Goal: Navigation & Orientation: Find specific page/section

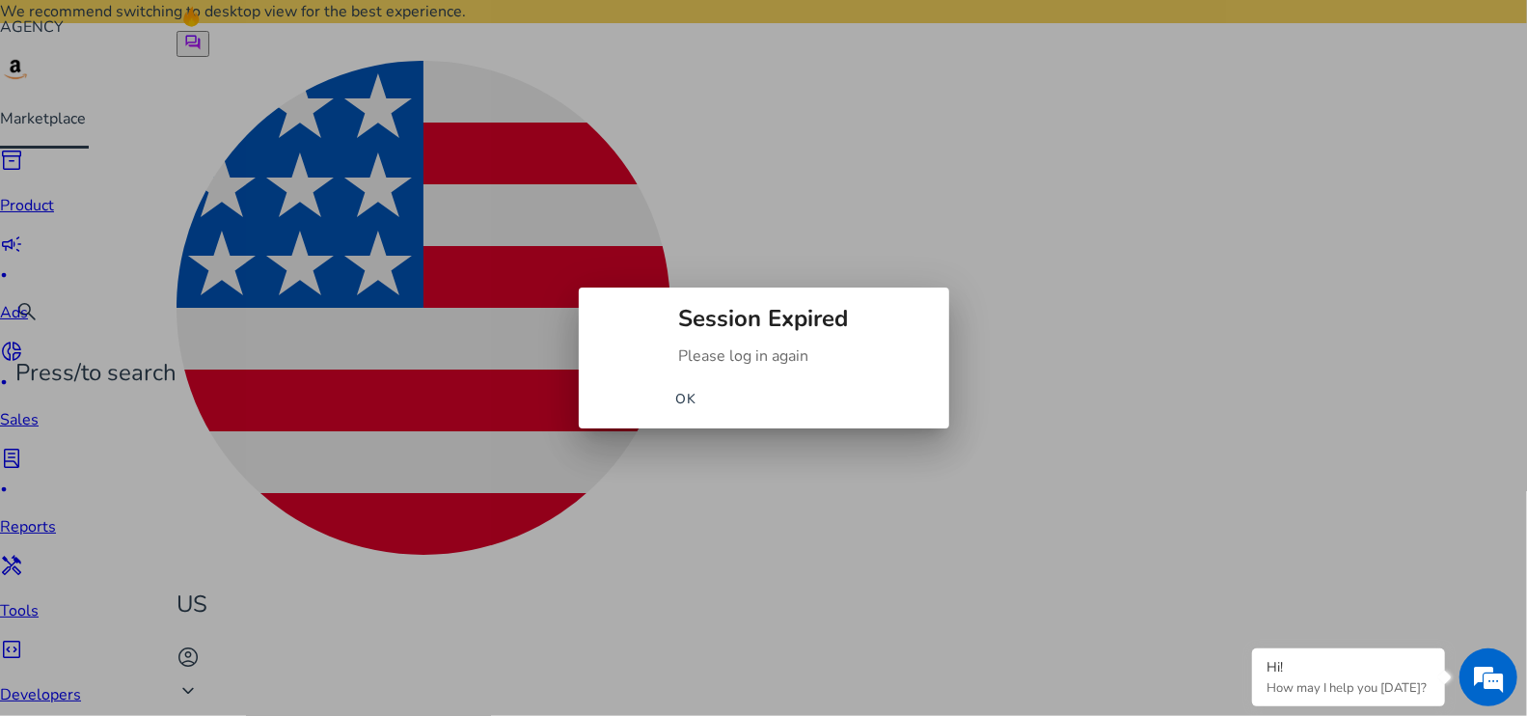
scroll to position [1221, 0]
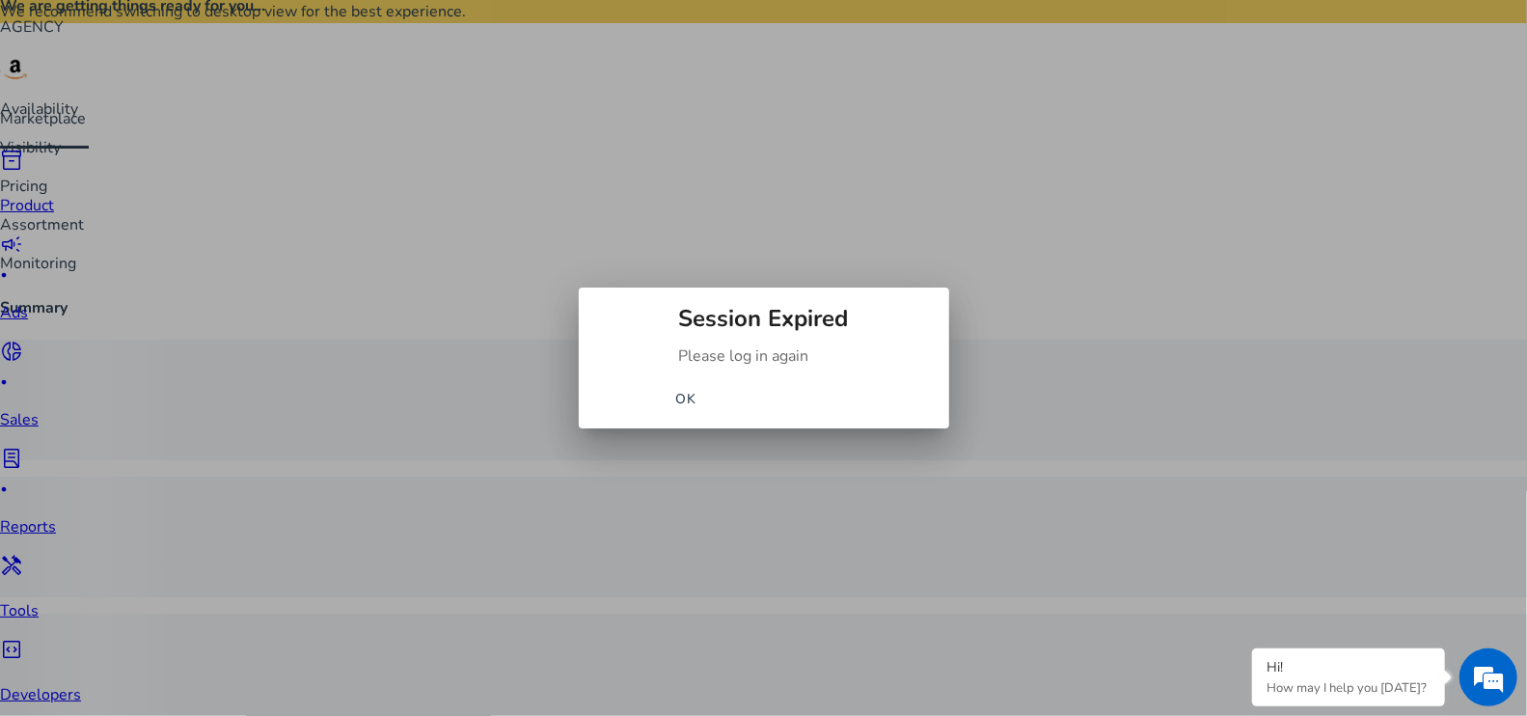
click at [698, 395] on span "OK" at bounding box center [686, 399] width 22 height 20
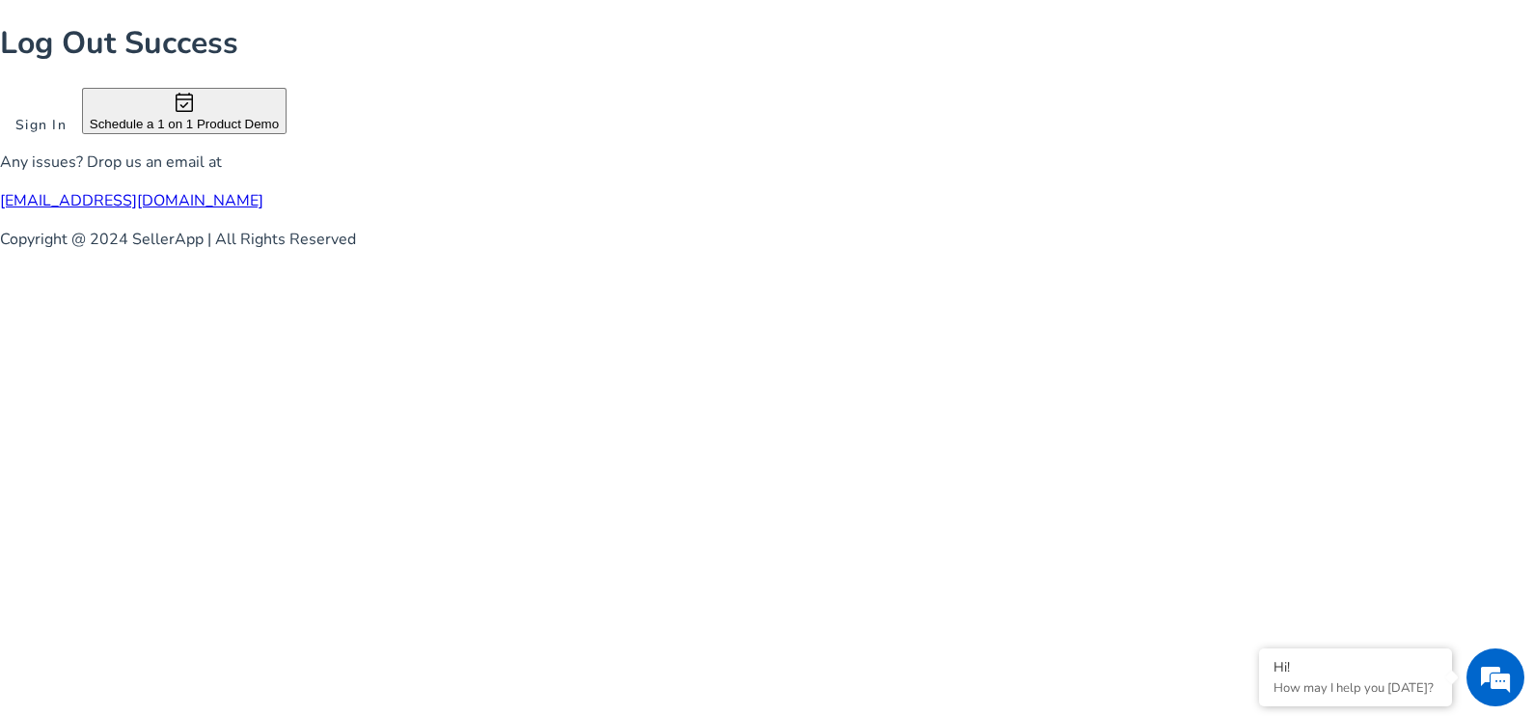
click at [82, 148] on span at bounding box center [41, 124] width 82 height 46
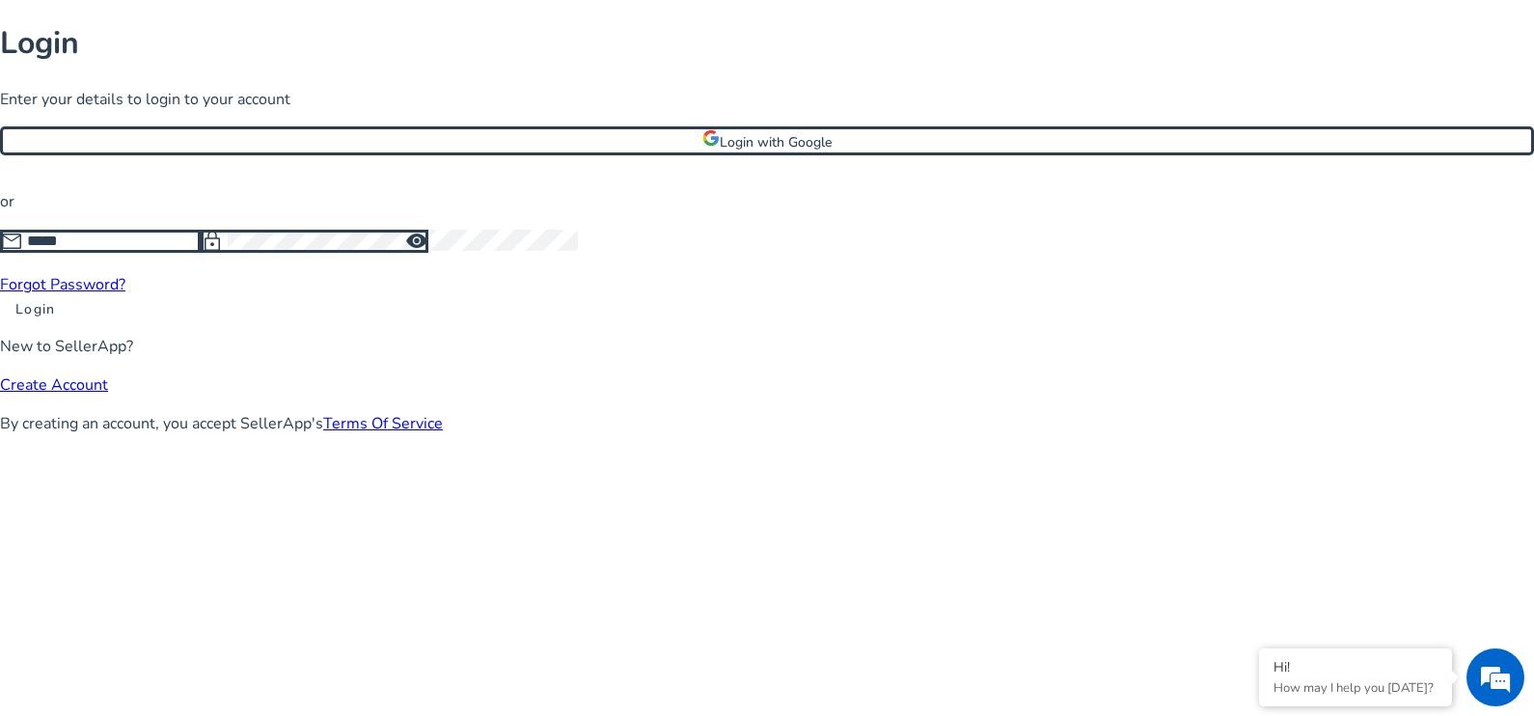
type input "**********"
click at [70, 332] on span at bounding box center [35, 309] width 70 height 46
click at [428, 253] on span "visibility" at bounding box center [416, 241] width 23 height 23
click at [428, 253] on span "visibility_off" at bounding box center [416, 241] width 23 height 23
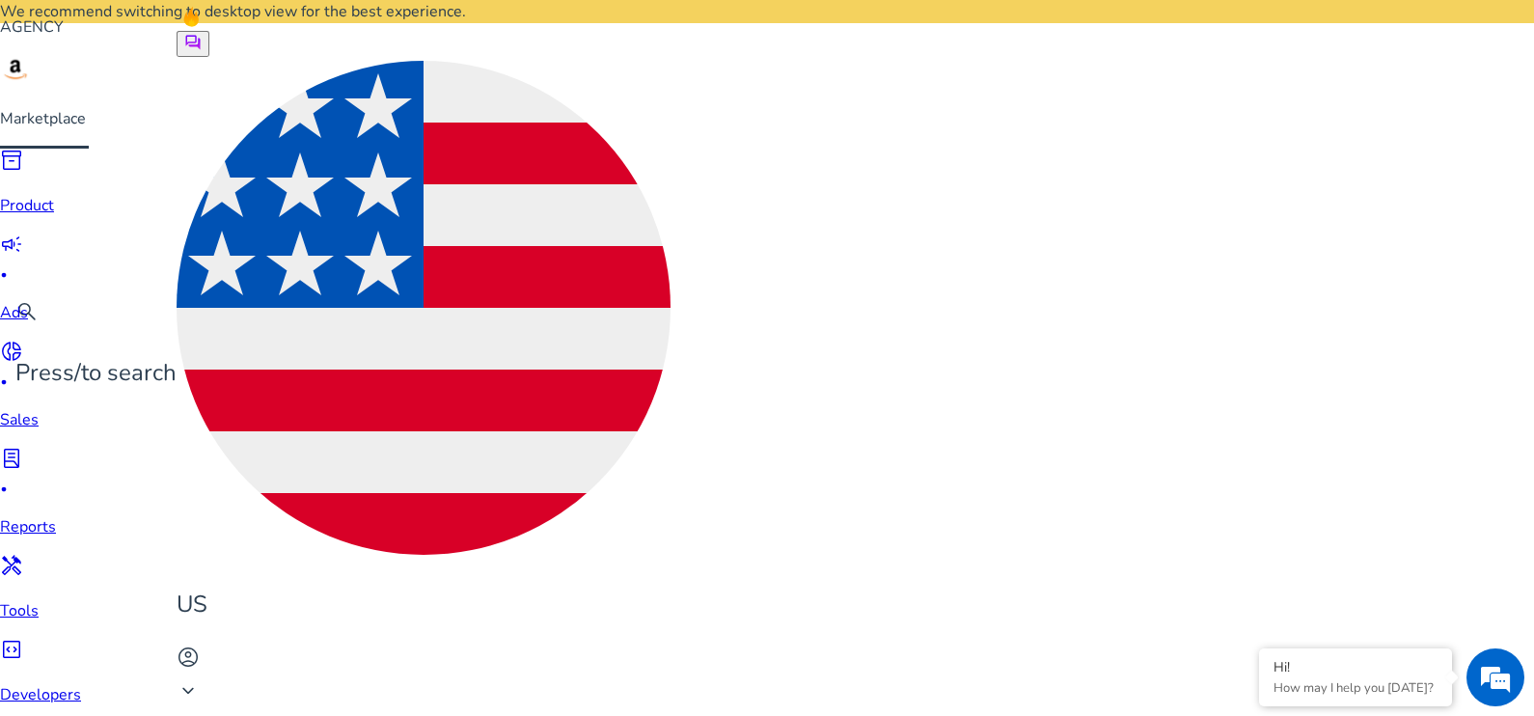
click at [33, 194] on p "Product" at bounding box center [40, 205] width 81 height 23
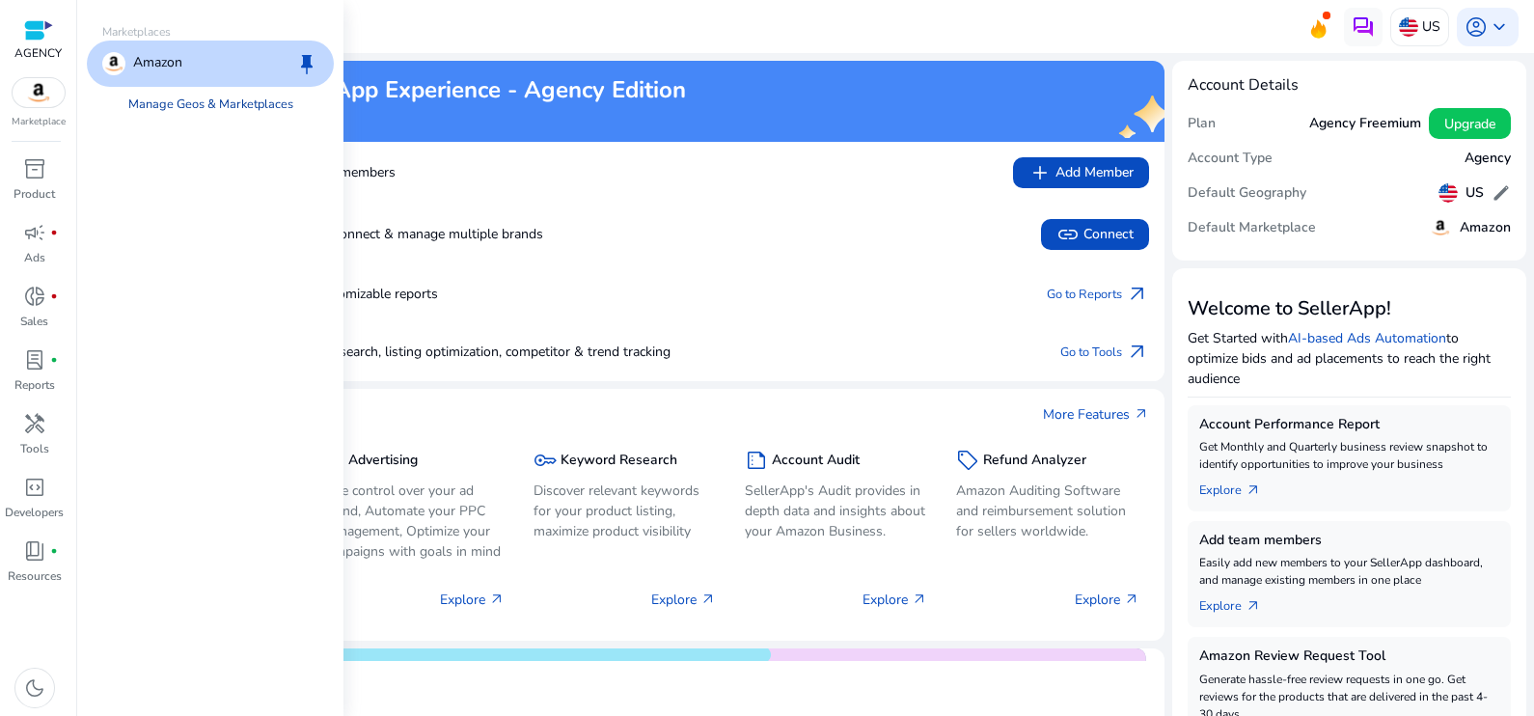
click at [211, 111] on link "Manage Geos & Marketplaces" at bounding box center [211, 104] width 196 height 35
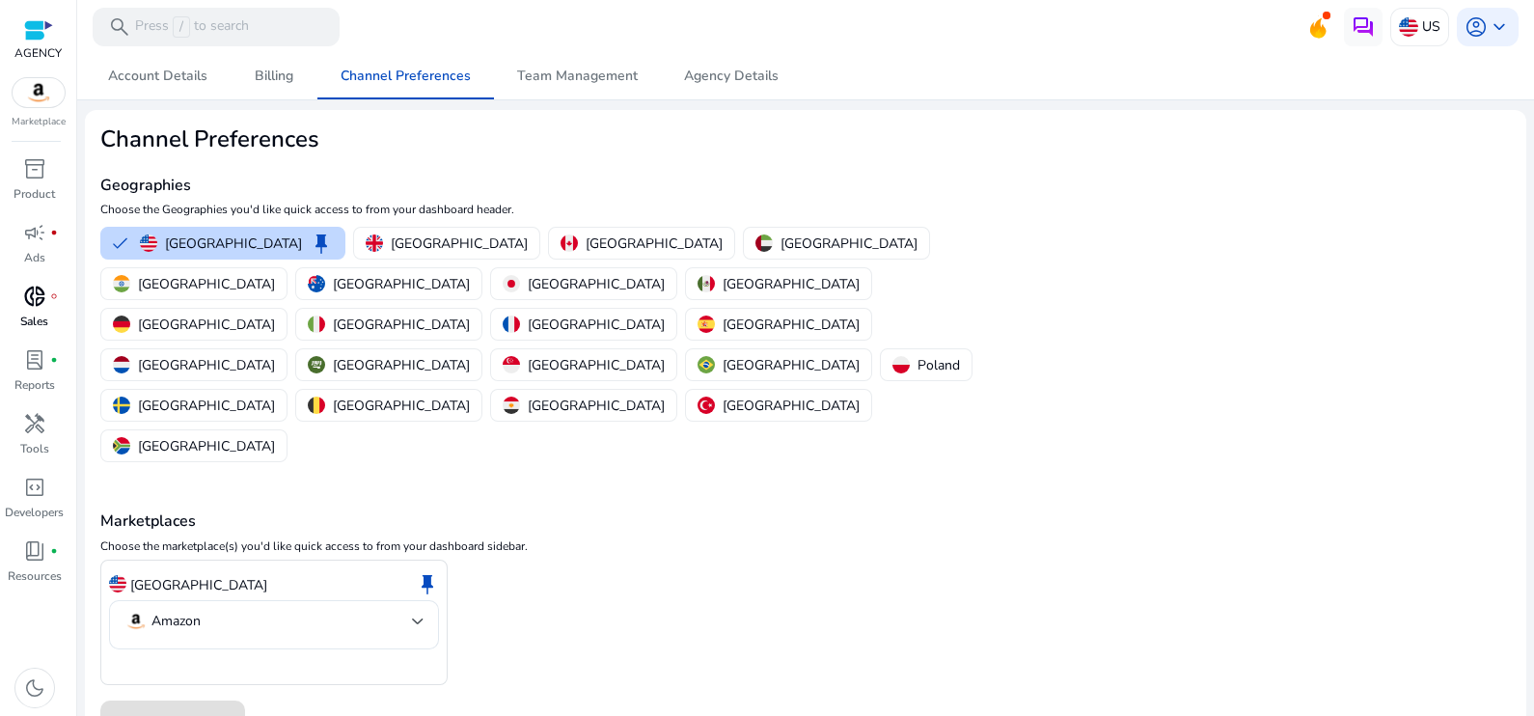
click at [34, 301] on span "donut_small" at bounding box center [34, 296] width 23 height 23
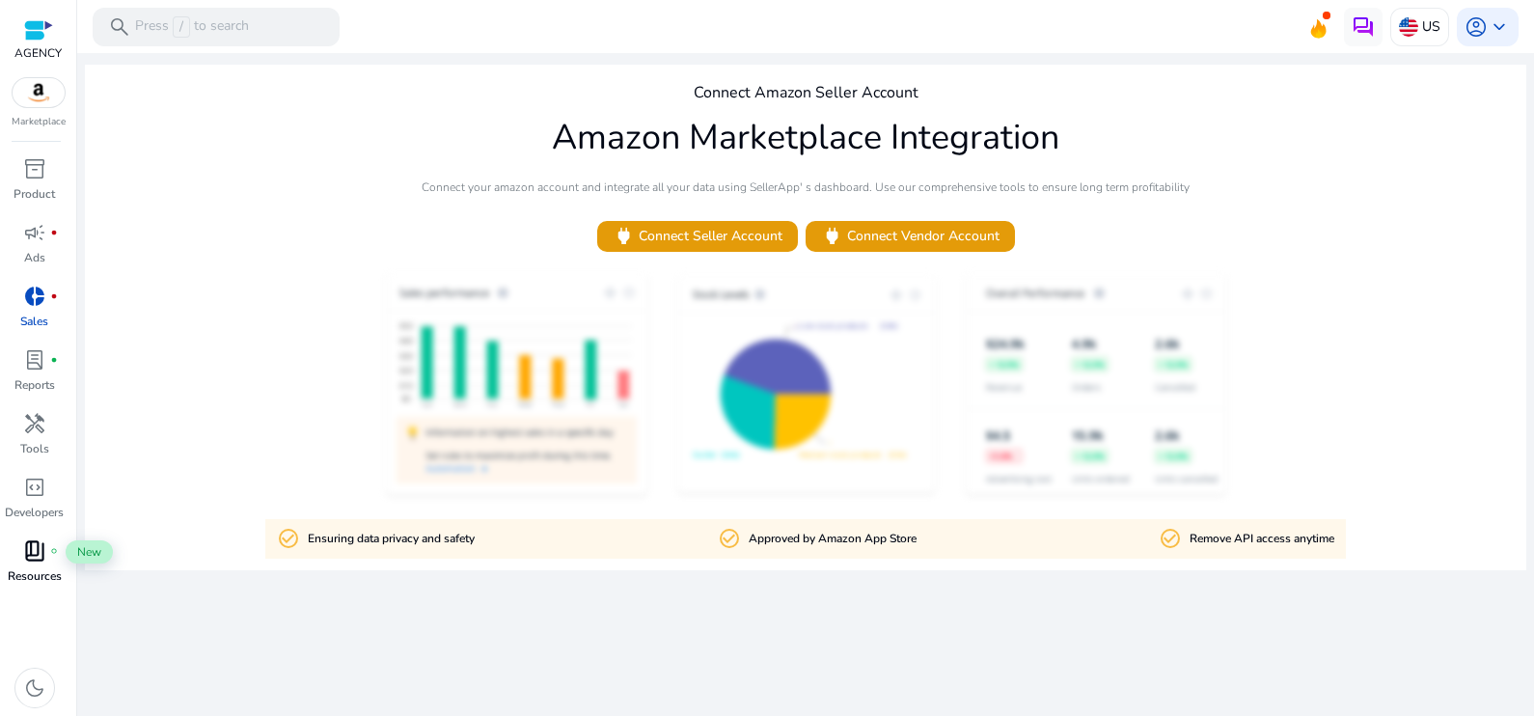
click at [24, 552] on span "book_4" at bounding box center [34, 550] width 23 height 23
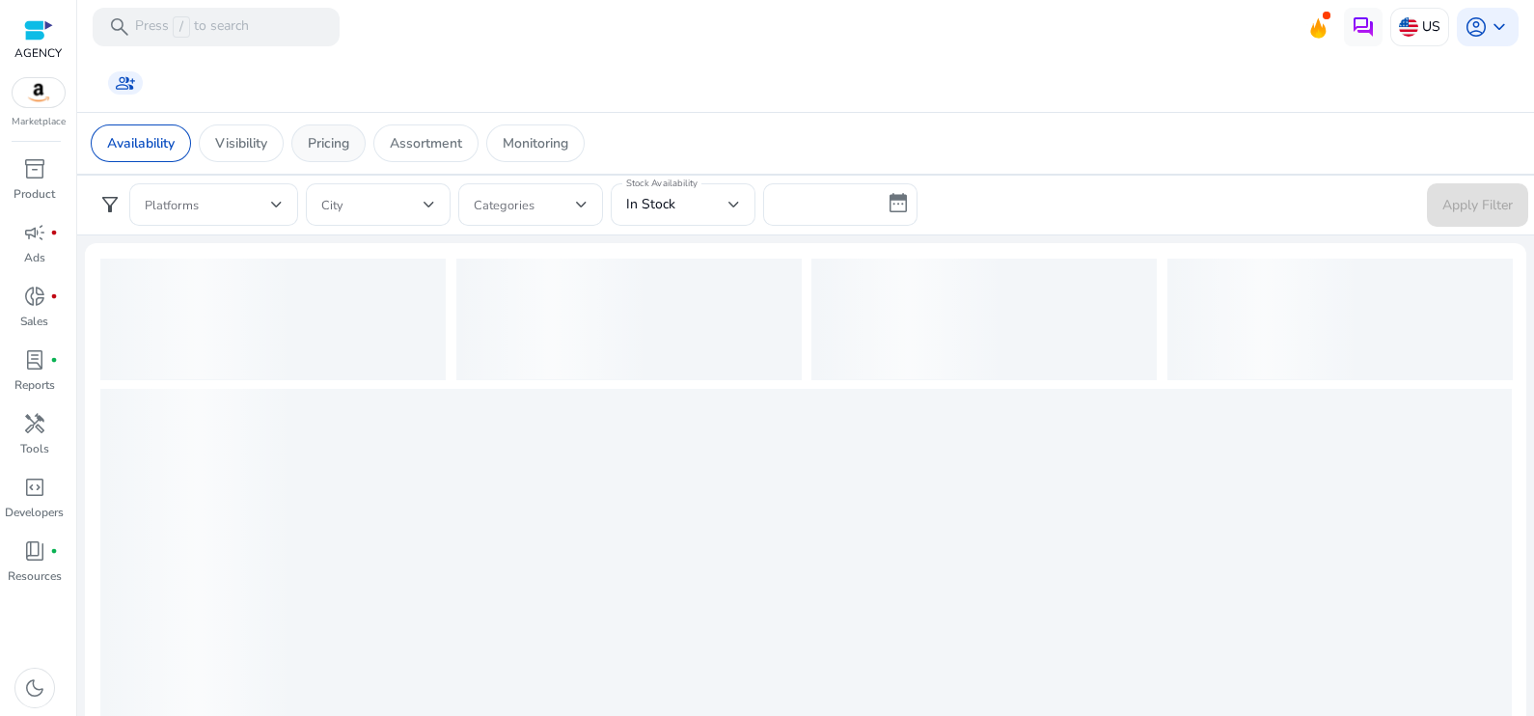
click at [338, 150] on p "Pricing" at bounding box center [328, 143] width 41 height 20
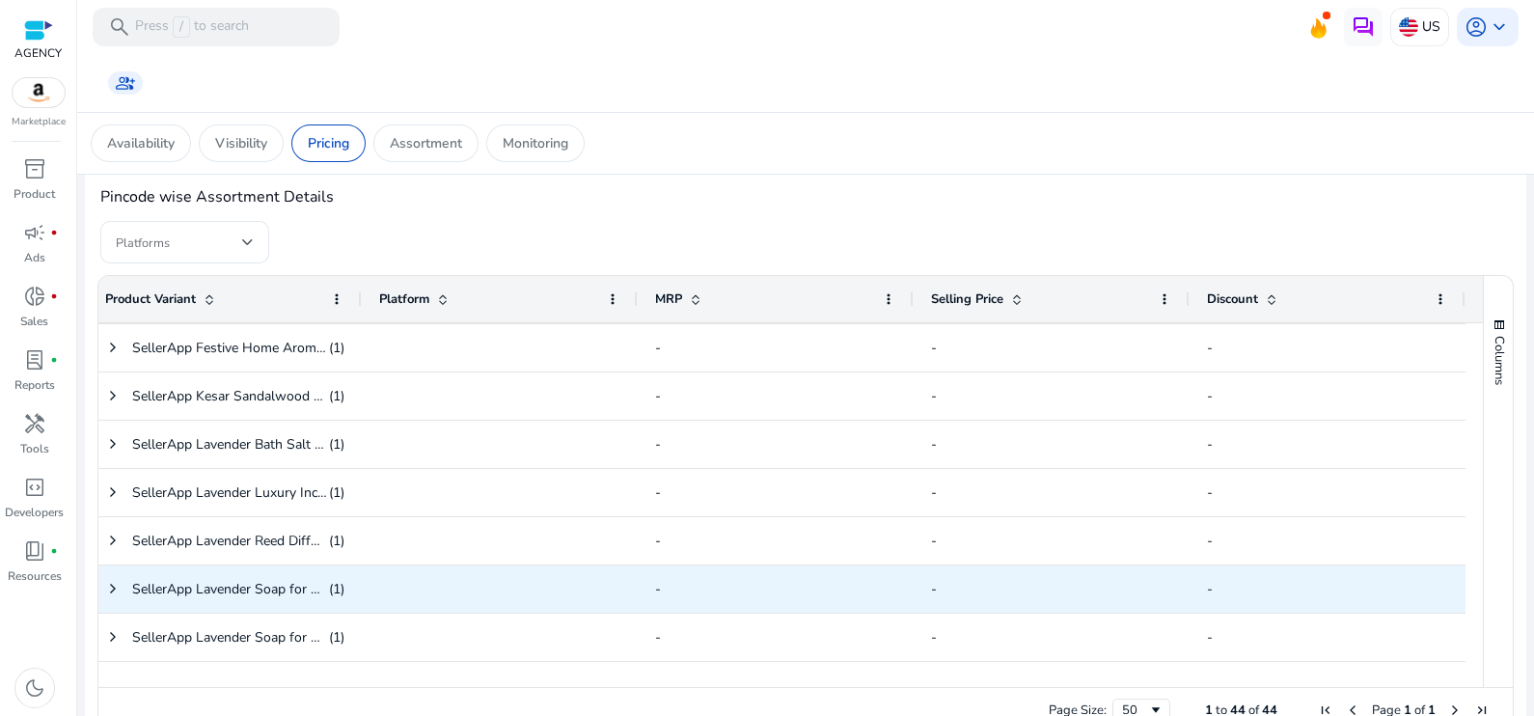
drag, startPoint x: 745, startPoint y: 684, endPoint x: 688, endPoint y: 703, distance: 60.1
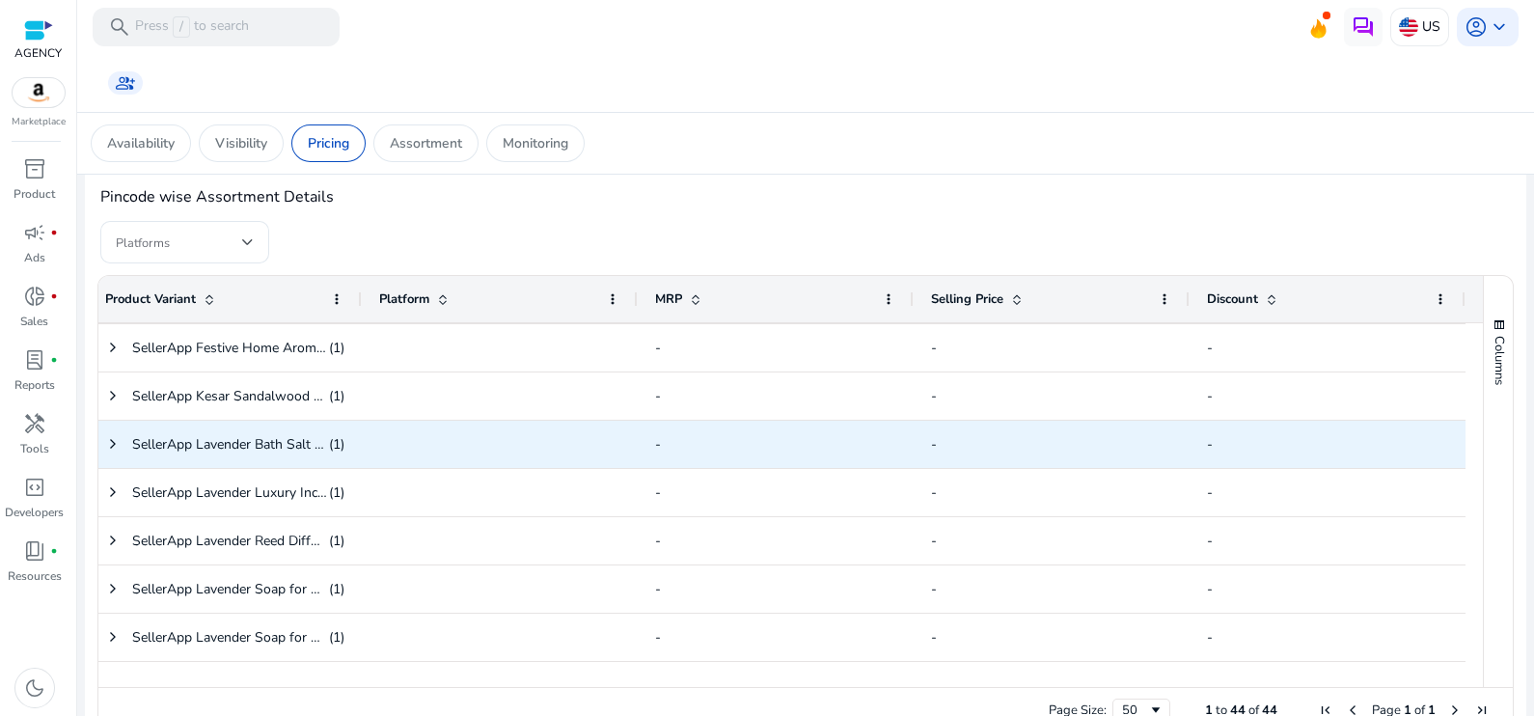
drag, startPoint x: 284, startPoint y: 449, endPoint x: 849, endPoint y: 778, distance: 654.2
